Goal: Use online tool/utility

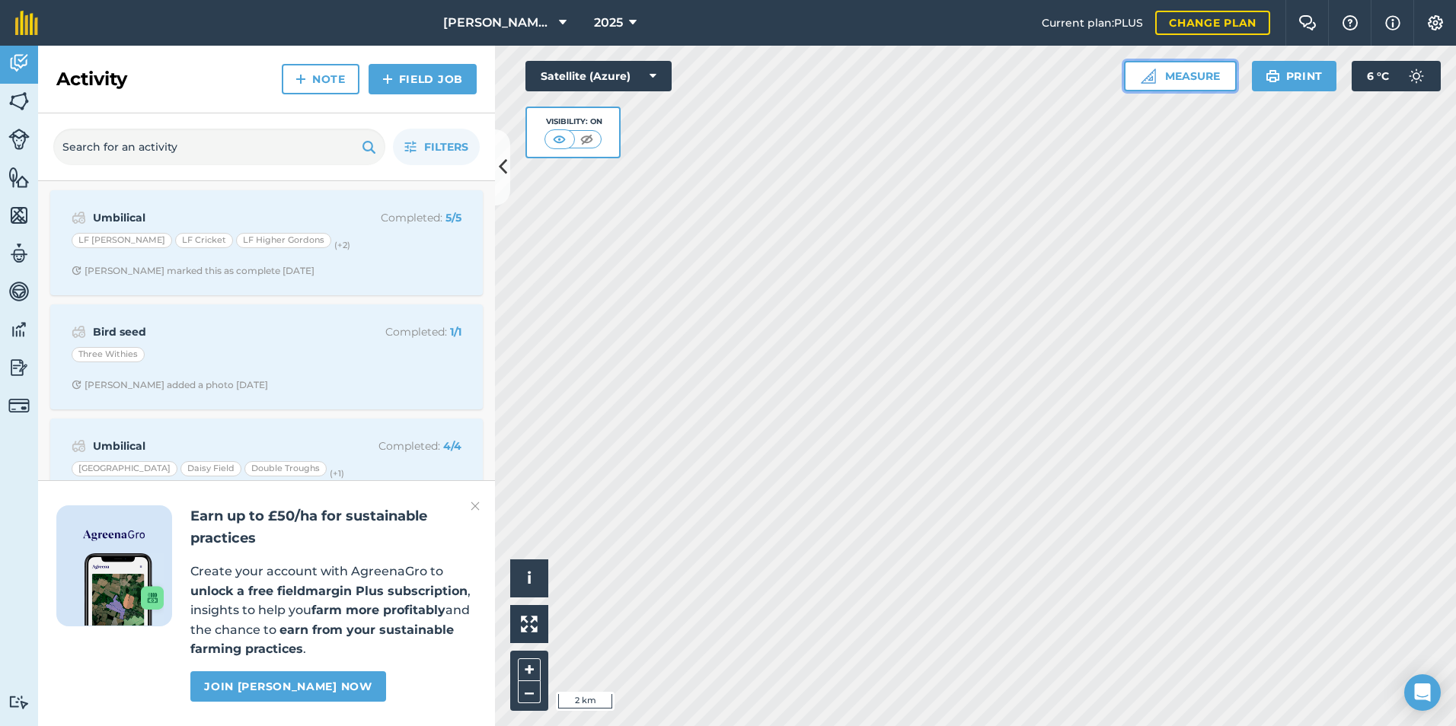
click at [1150, 71] on img at bounding box center [1148, 76] width 15 height 15
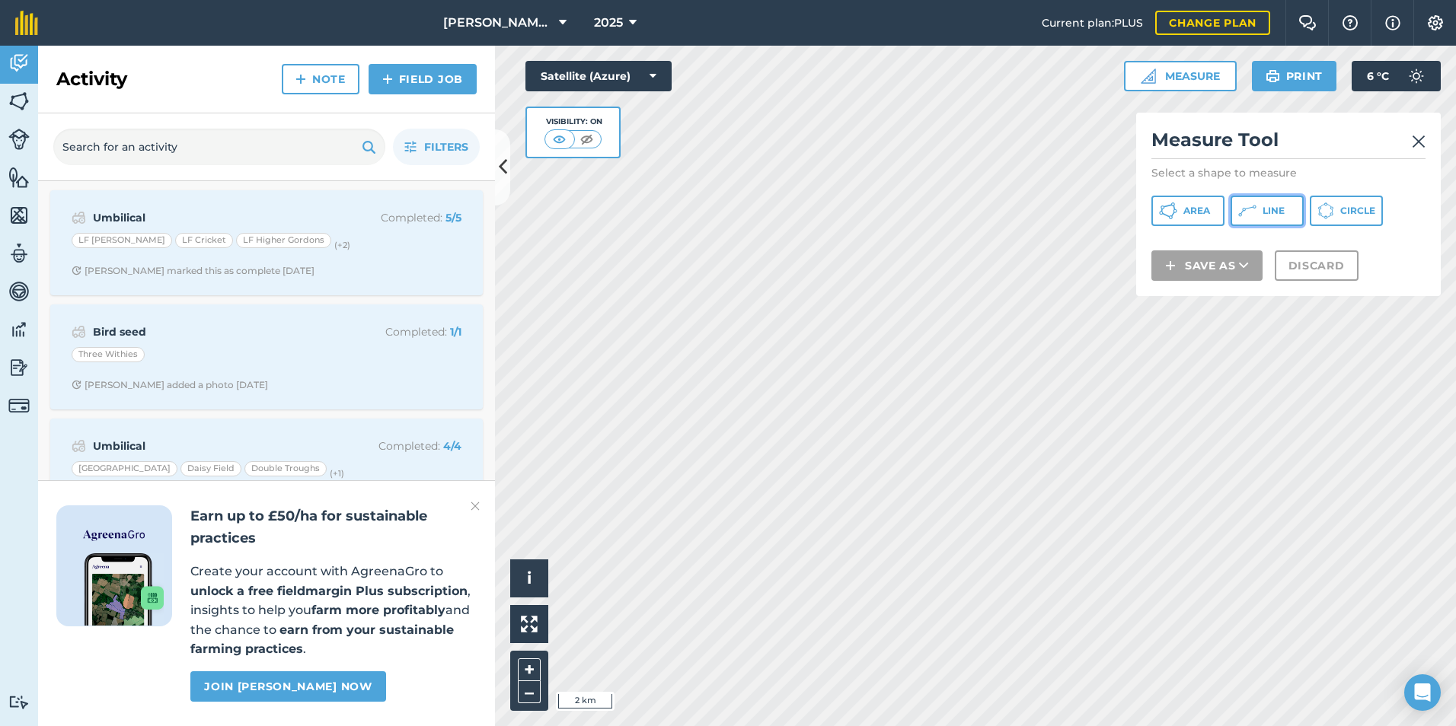
click at [1265, 206] on span "Line" at bounding box center [1273, 211] width 22 height 12
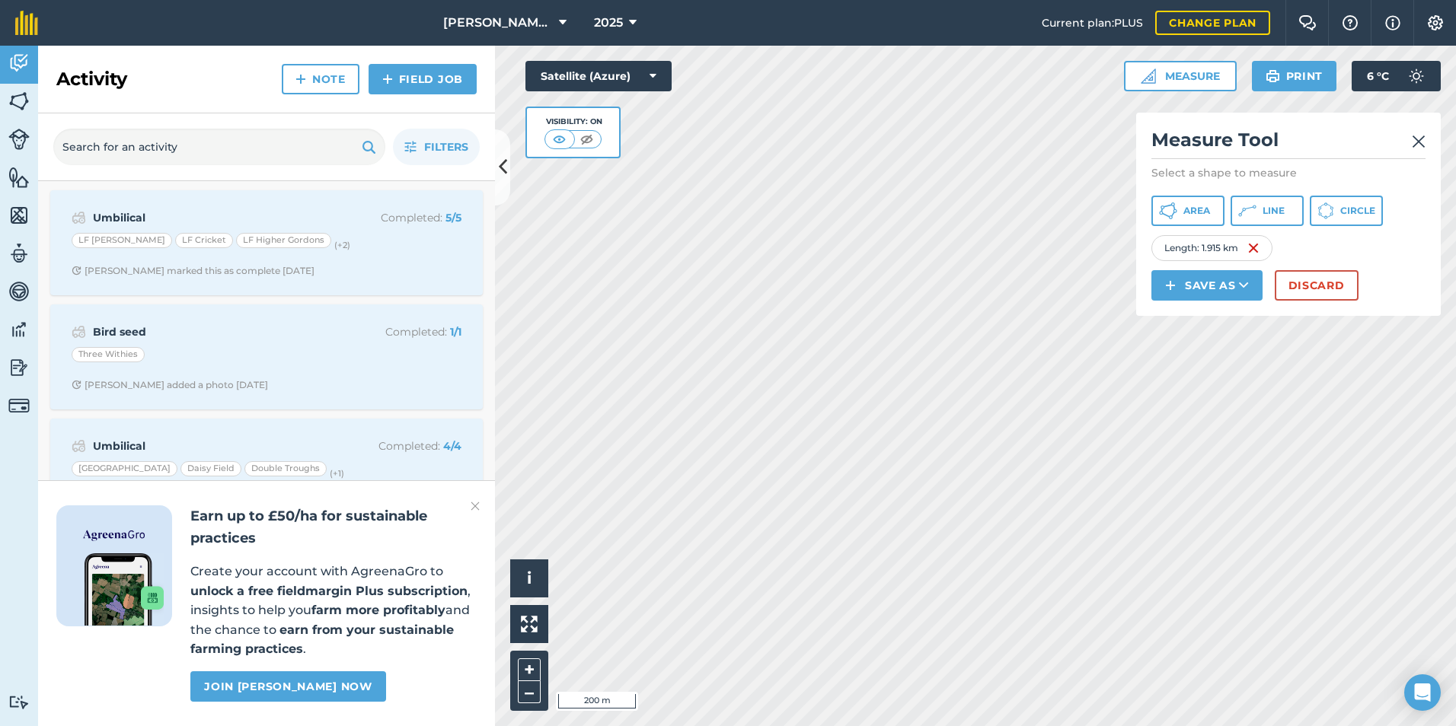
click at [472, 502] on img at bounding box center [475, 506] width 9 height 18
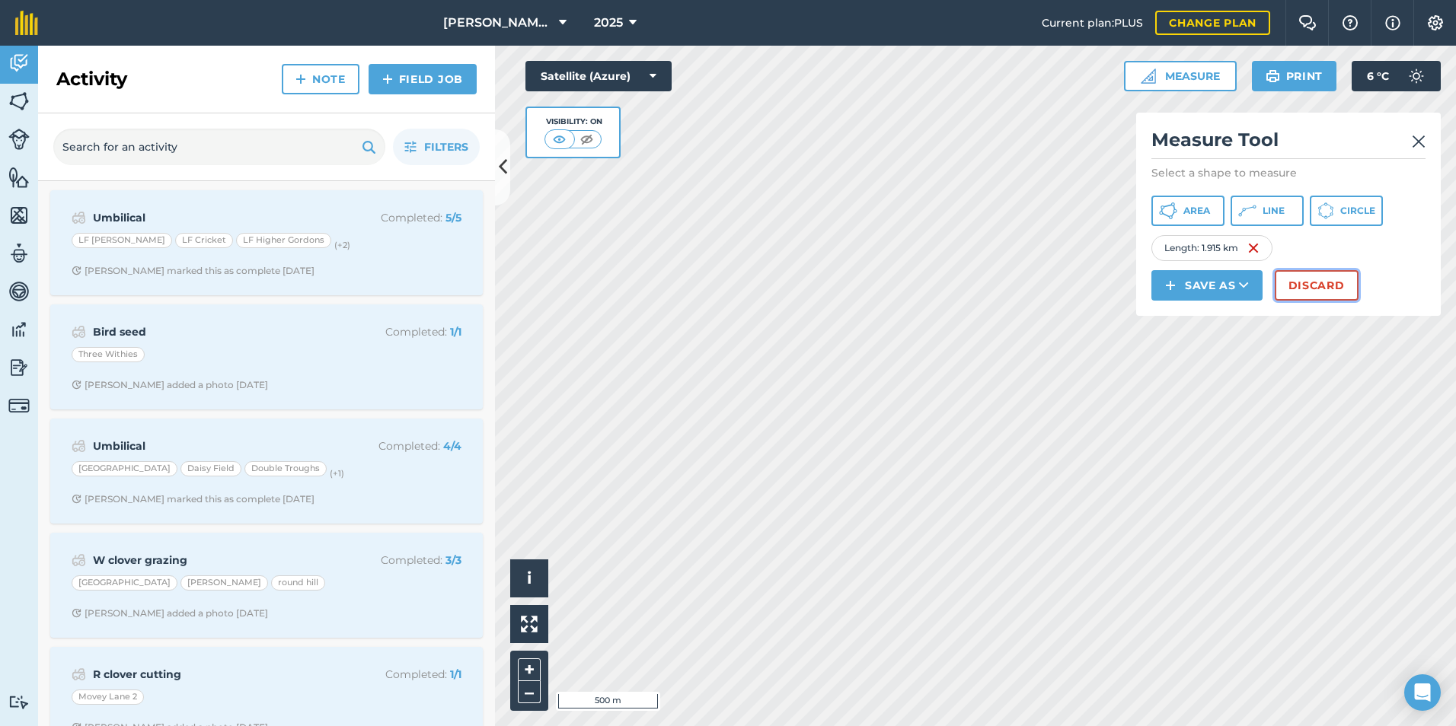
click at [1314, 282] on button "Discard" at bounding box center [1317, 285] width 84 height 30
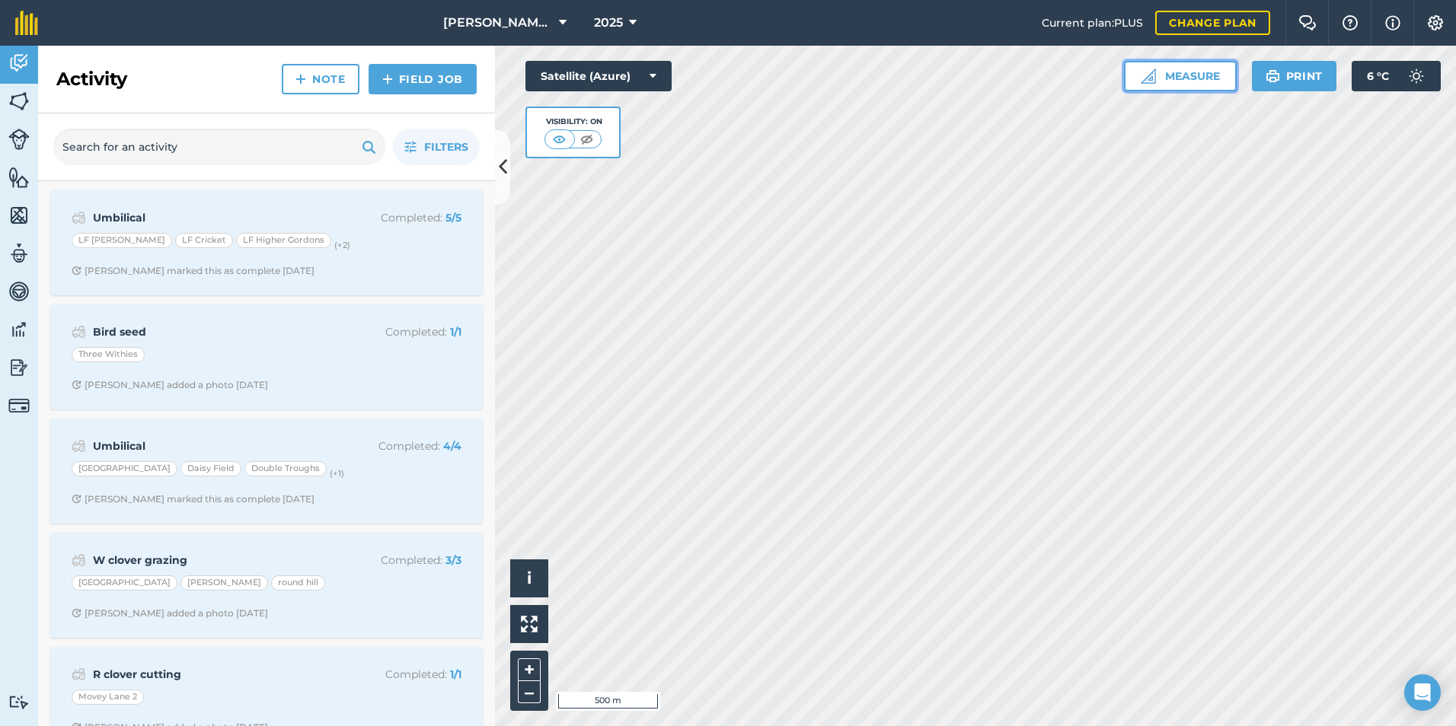
click at [1181, 78] on button "Measure" at bounding box center [1180, 76] width 113 height 30
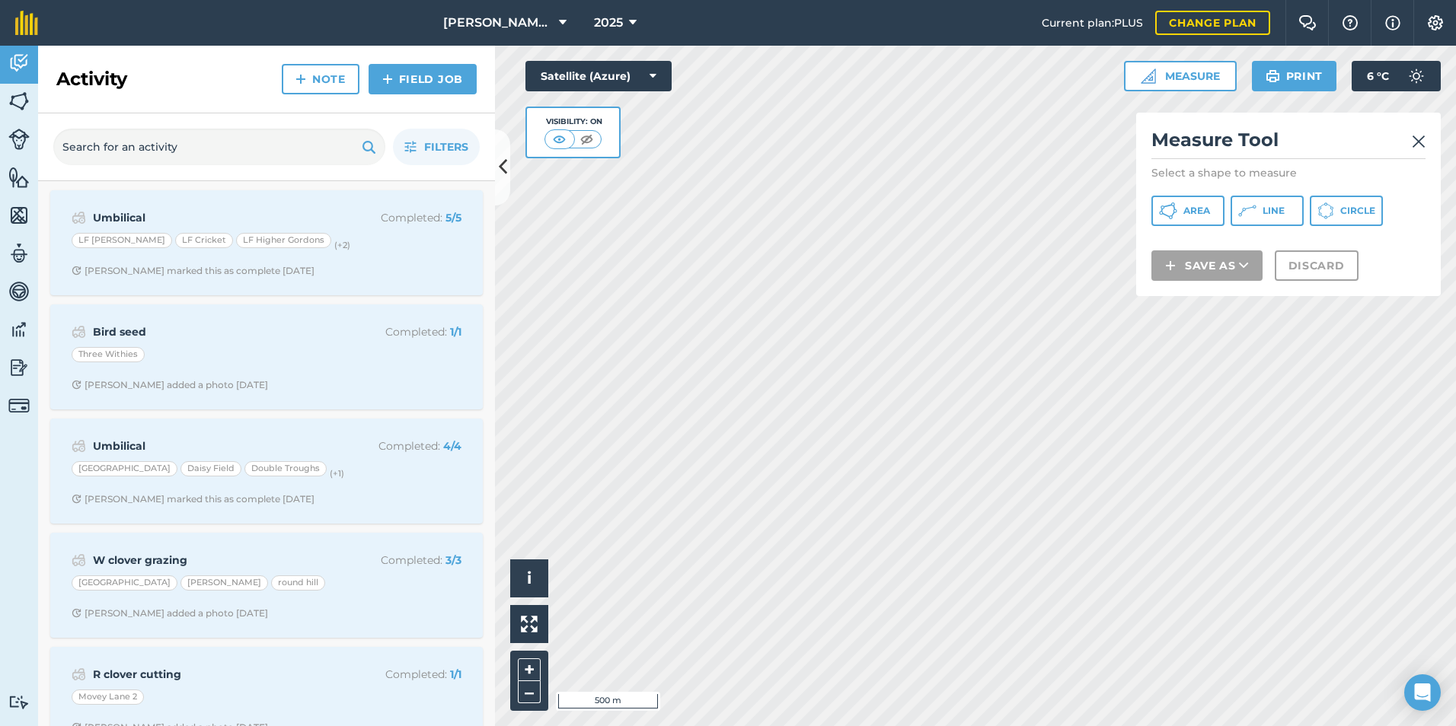
drag, startPoint x: 1252, startPoint y: 227, endPoint x: 1243, endPoint y: 215, distance: 15.1
click at [1252, 225] on div "Measure Tool Select a shape to measure Area Line Circle Save as Discard" at bounding box center [1288, 204] width 305 height 183
click at [1243, 215] on icon at bounding box center [1247, 211] width 18 height 18
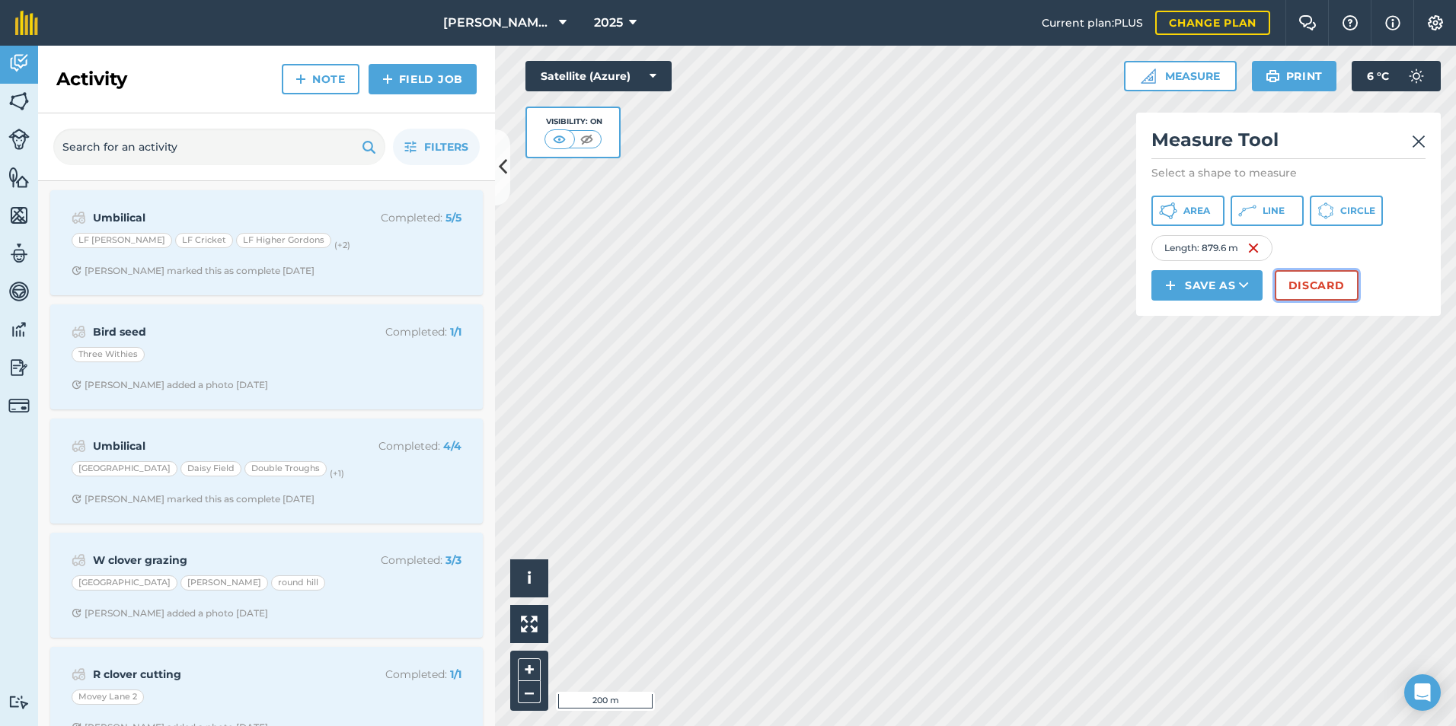
click at [1331, 292] on button "Discard" at bounding box center [1317, 285] width 84 height 30
